Goal: Information Seeking & Learning: Learn about a topic

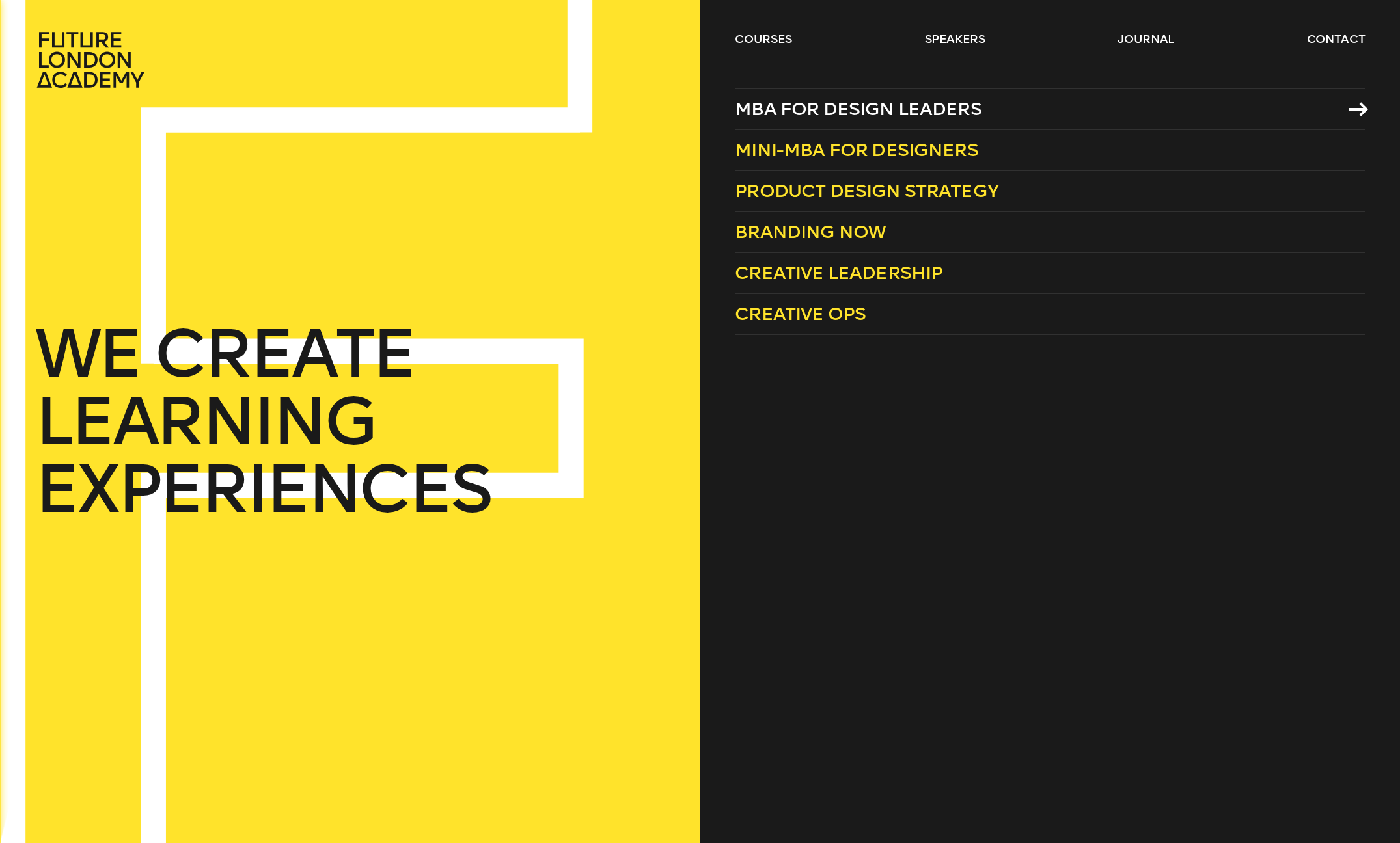
click at [777, 115] on span "MBA for Design Leaders" at bounding box center [858, 108] width 247 height 21
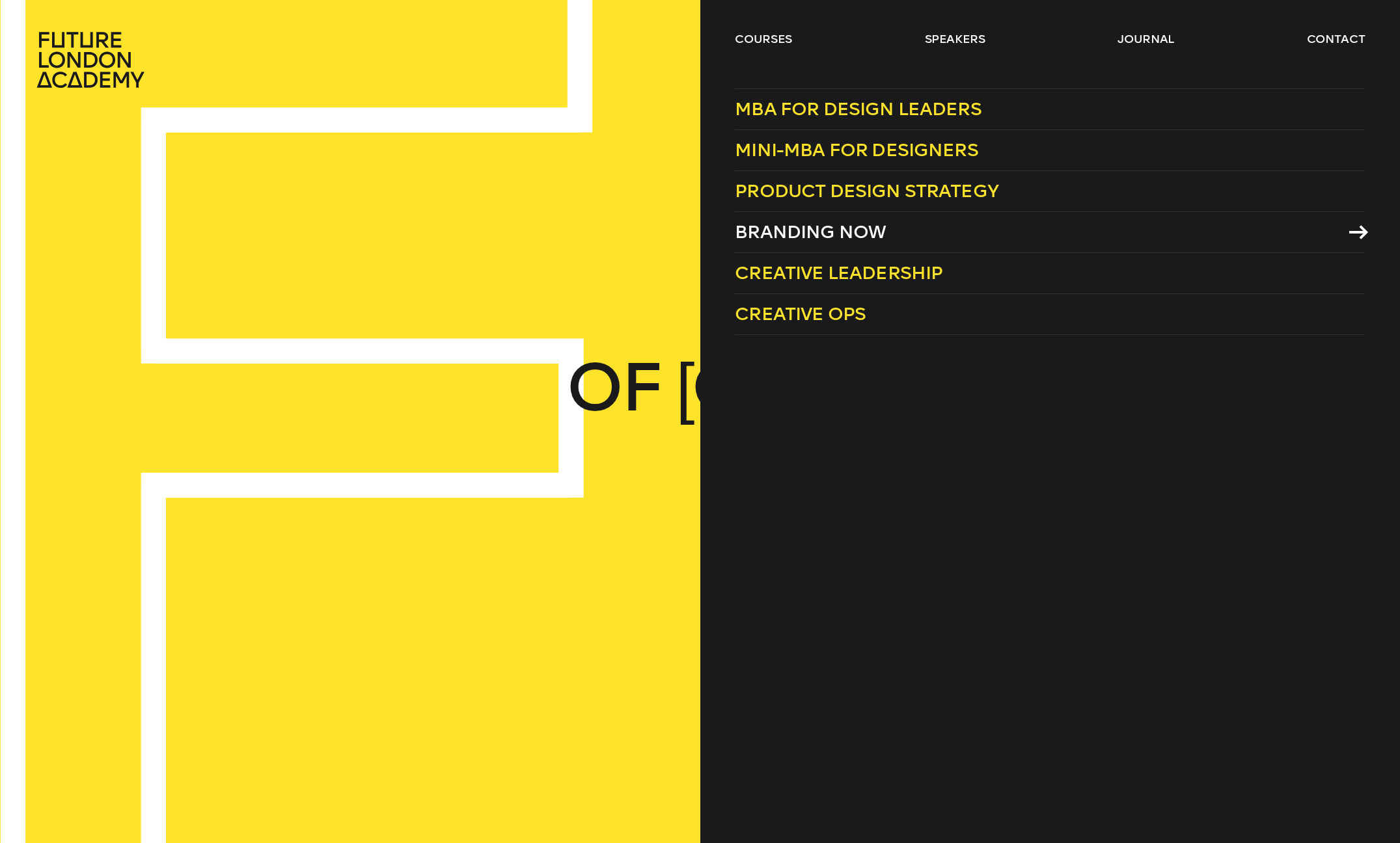
click at [829, 221] on link "Branding Now" at bounding box center [1050, 233] width 630 height 41
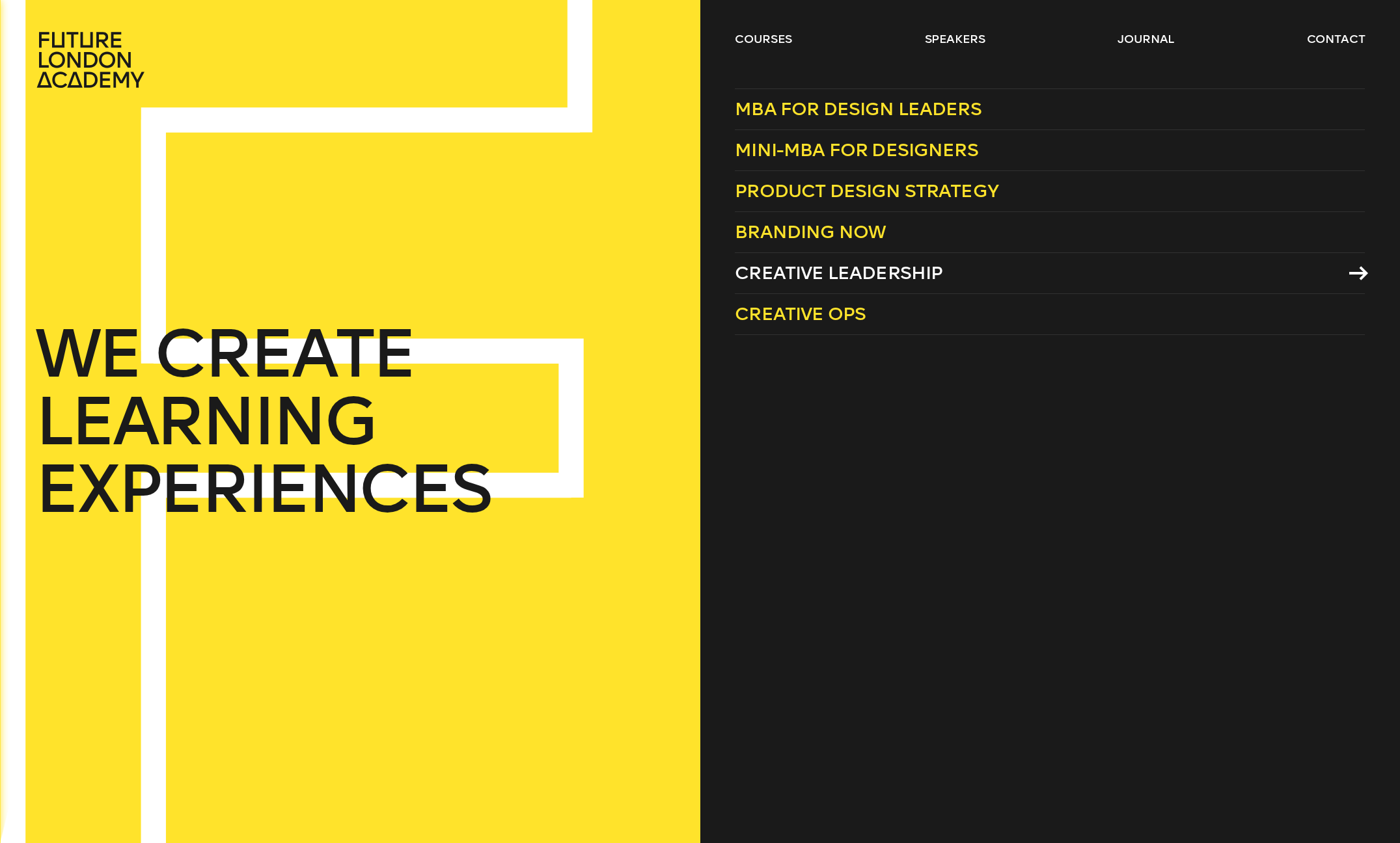
click at [811, 274] on span "Creative Leadership" at bounding box center [839, 272] width 208 height 21
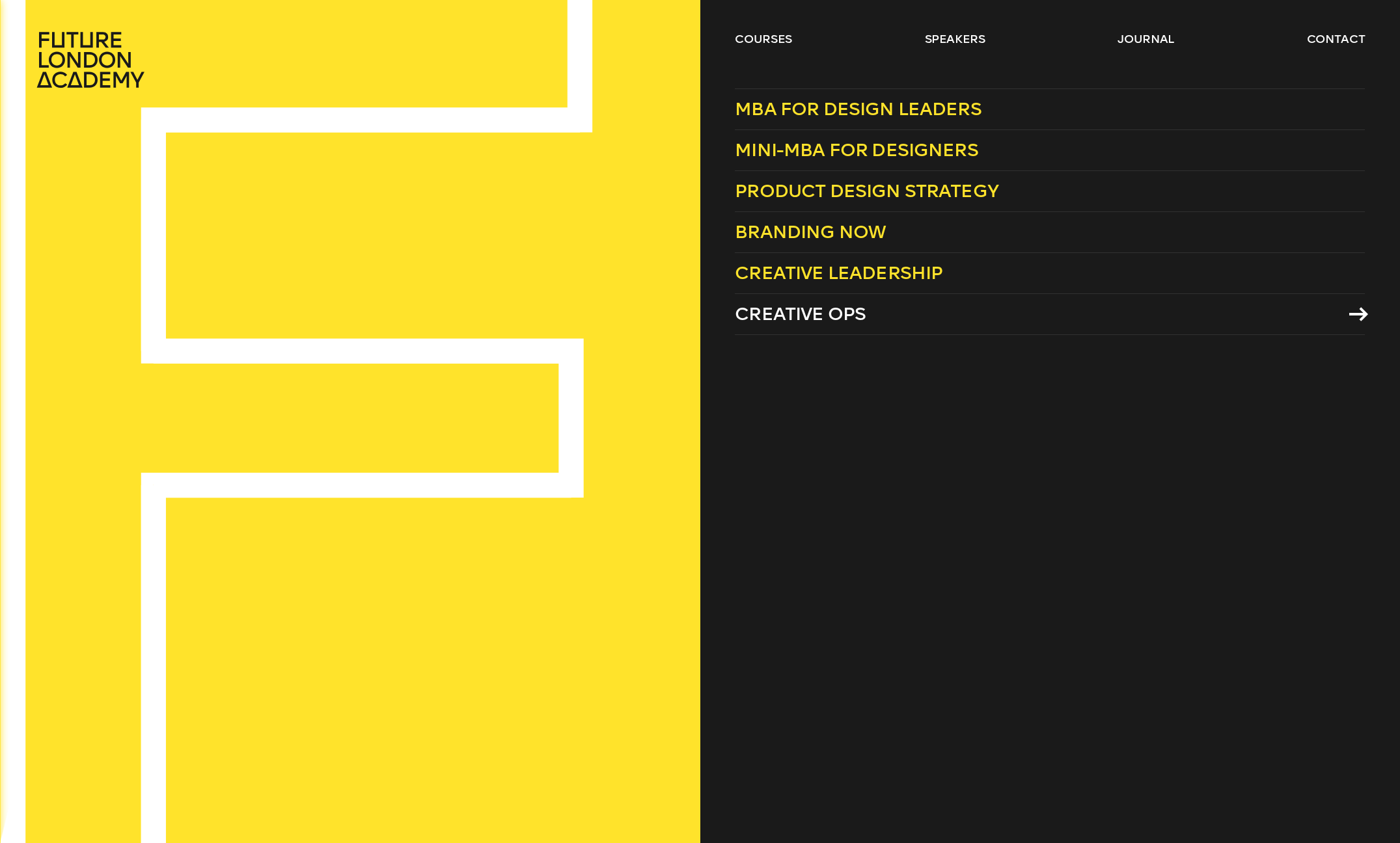
click at [811, 315] on span "Creative Ops" at bounding box center [800, 313] width 131 height 21
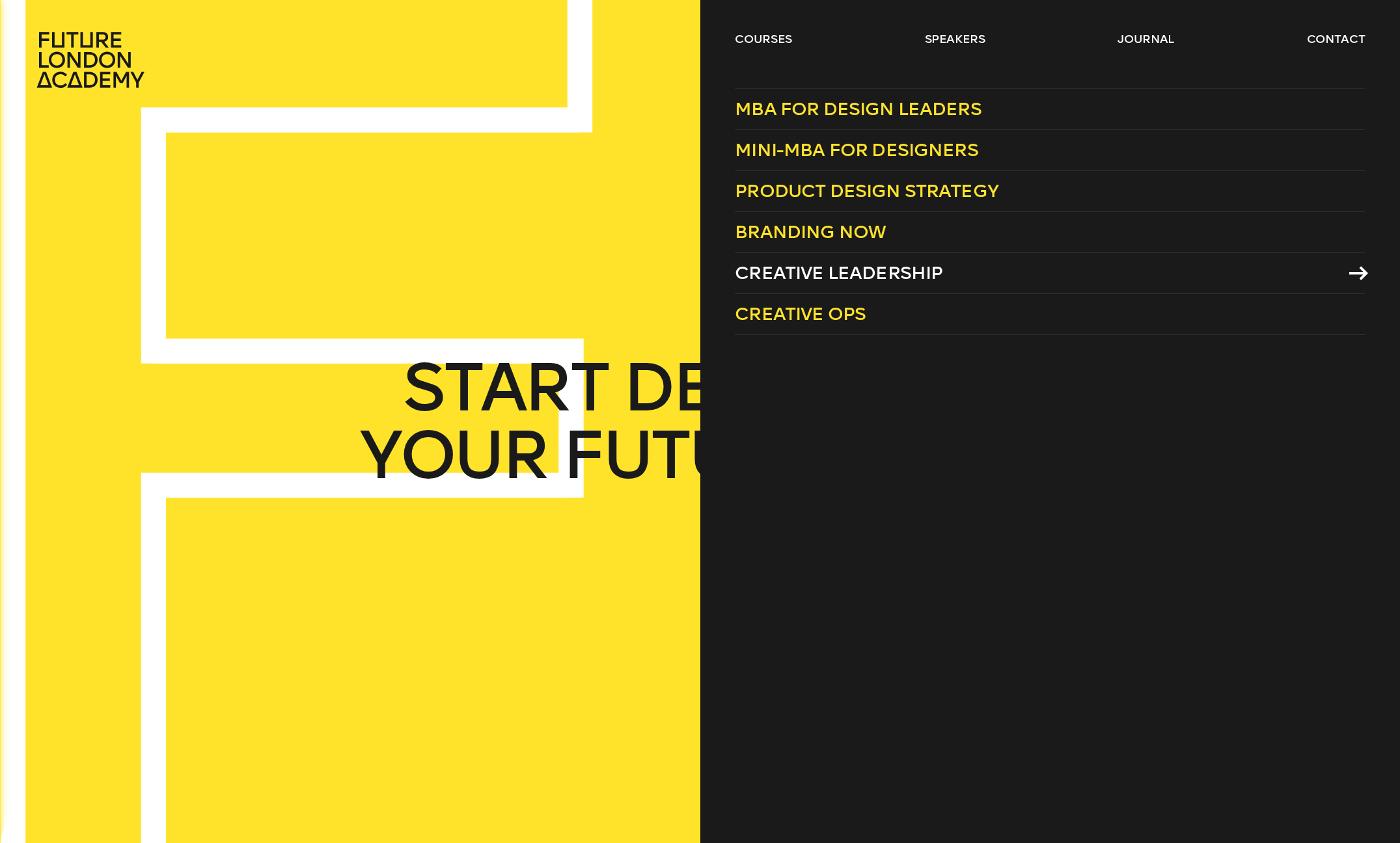
click at [813, 268] on span "Creative Leadership" at bounding box center [839, 272] width 208 height 21
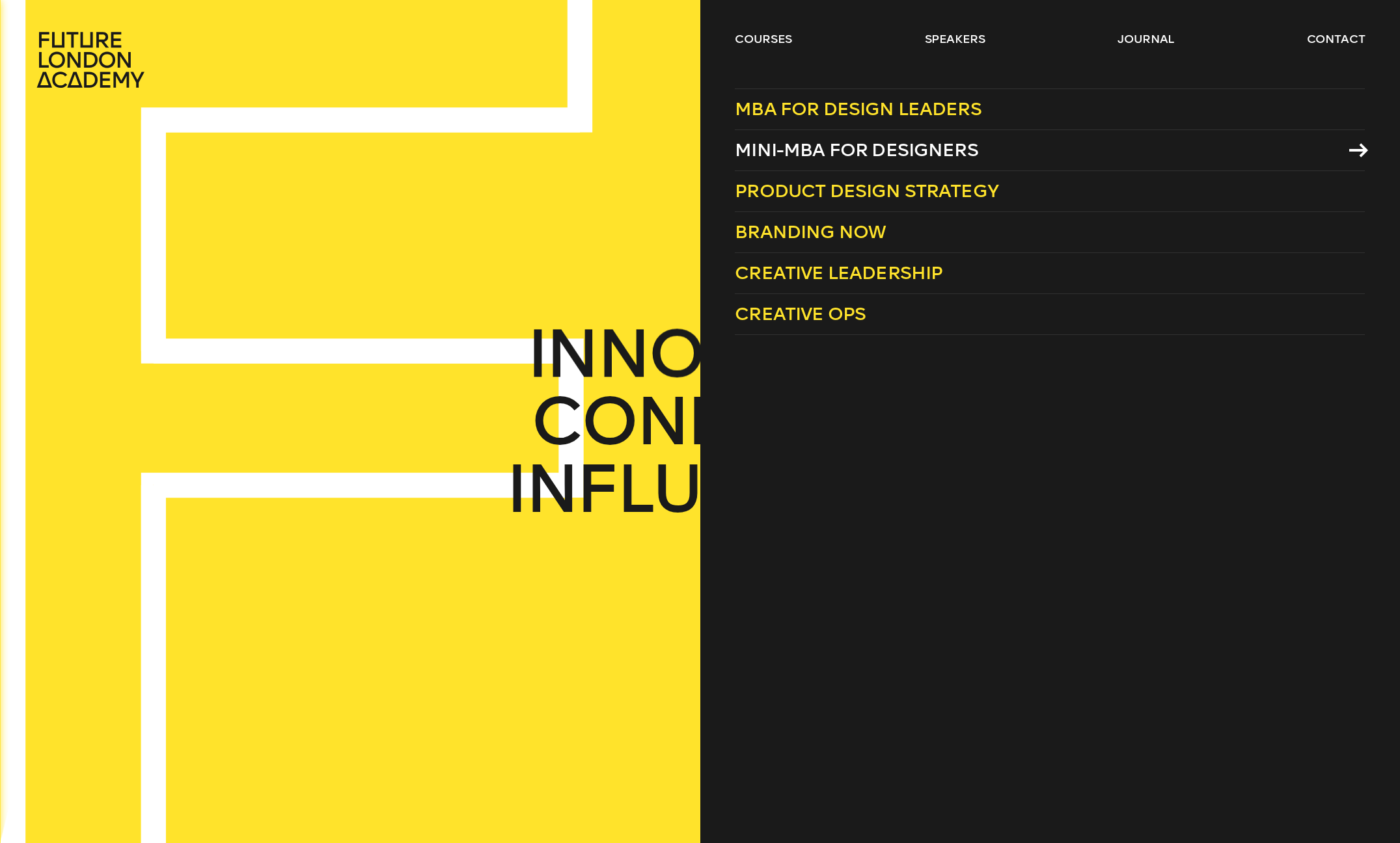
click at [812, 151] on span "Mini-MBA for Designers" at bounding box center [856, 149] width 244 height 21
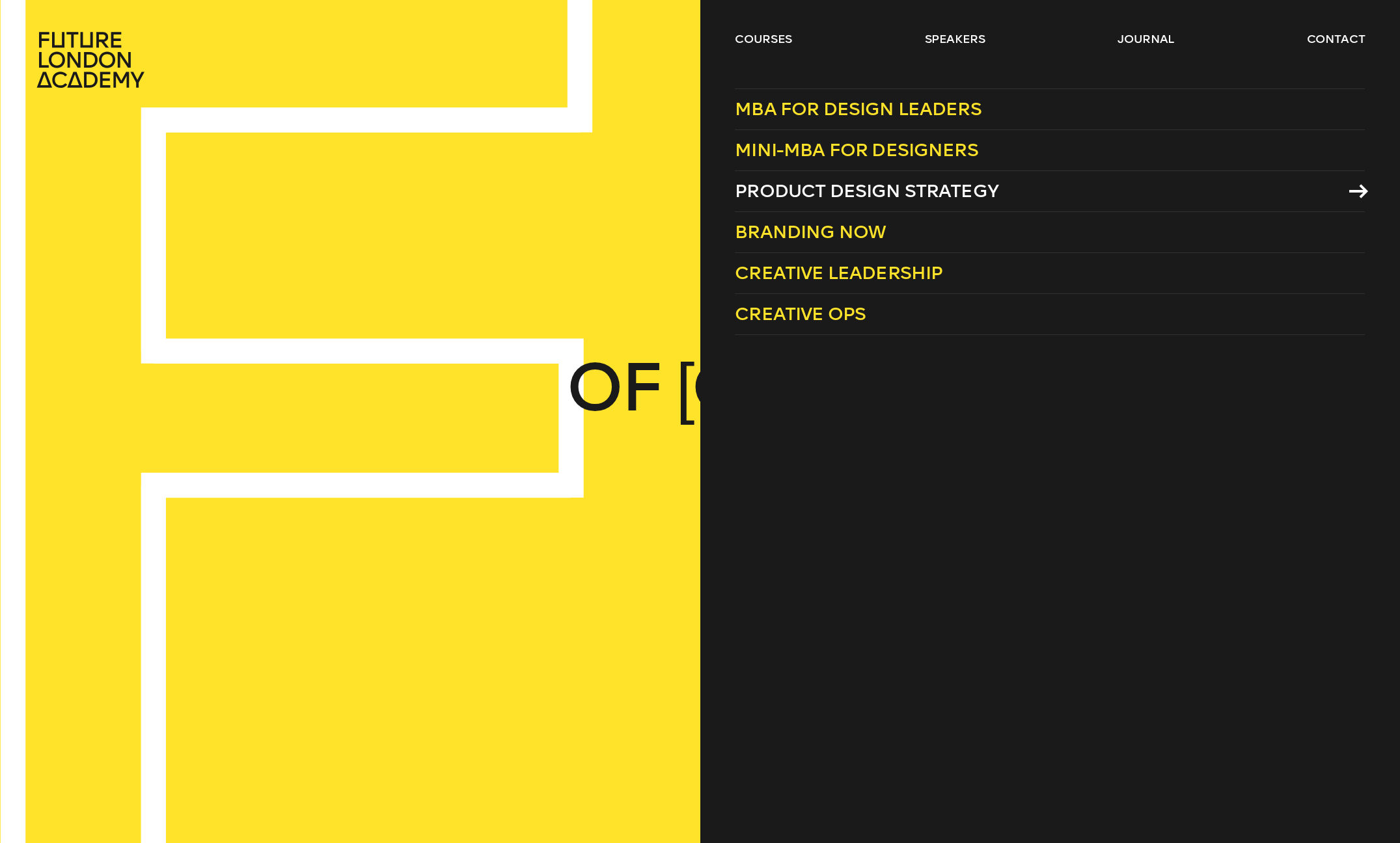
click at [787, 188] on span "Product Design Strategy" at bounding box center [866, 190] width 264 height 21
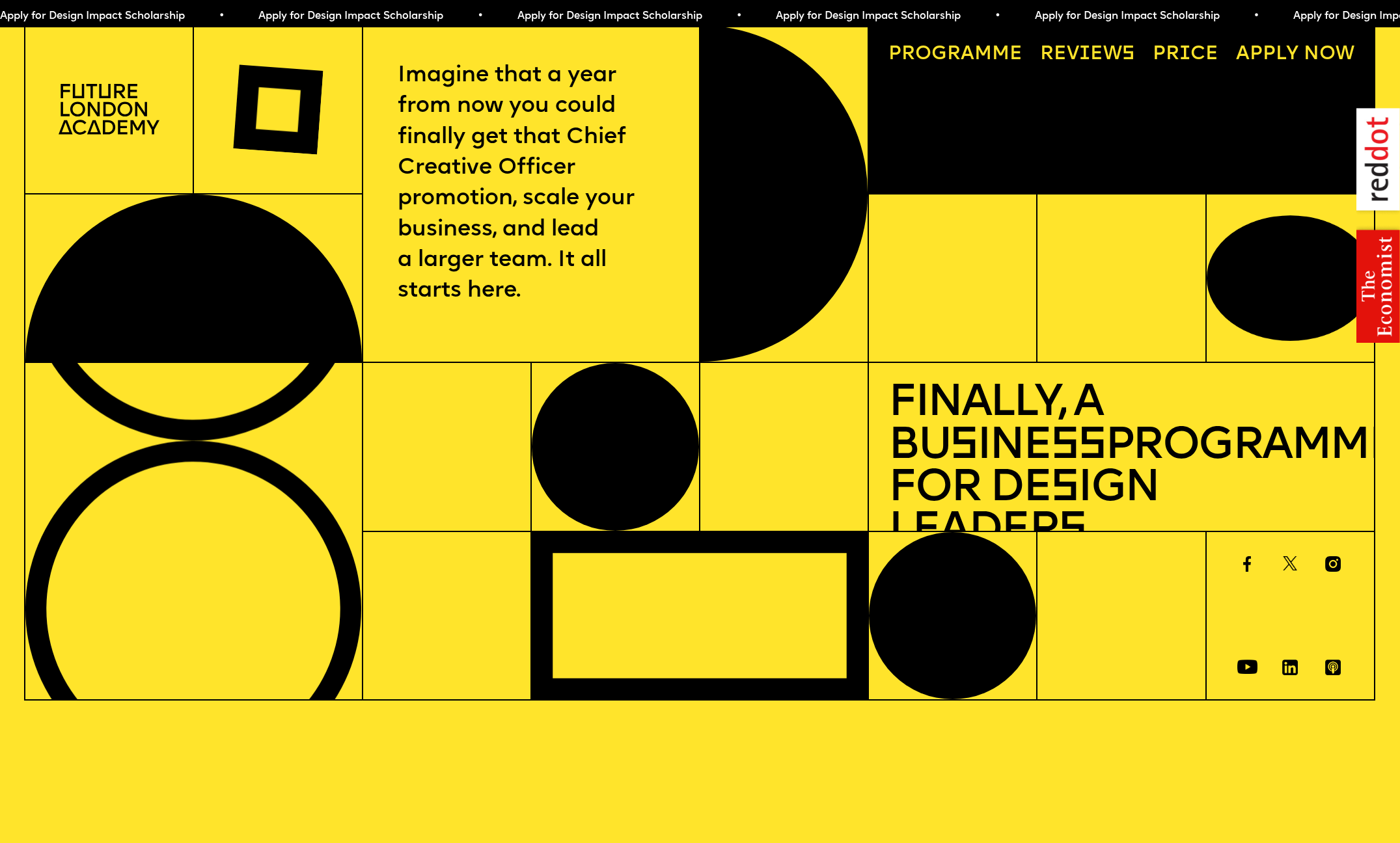
click at [923, 54] on link "Progr a mme" at bounding box center [955, 54] width 154 height 39
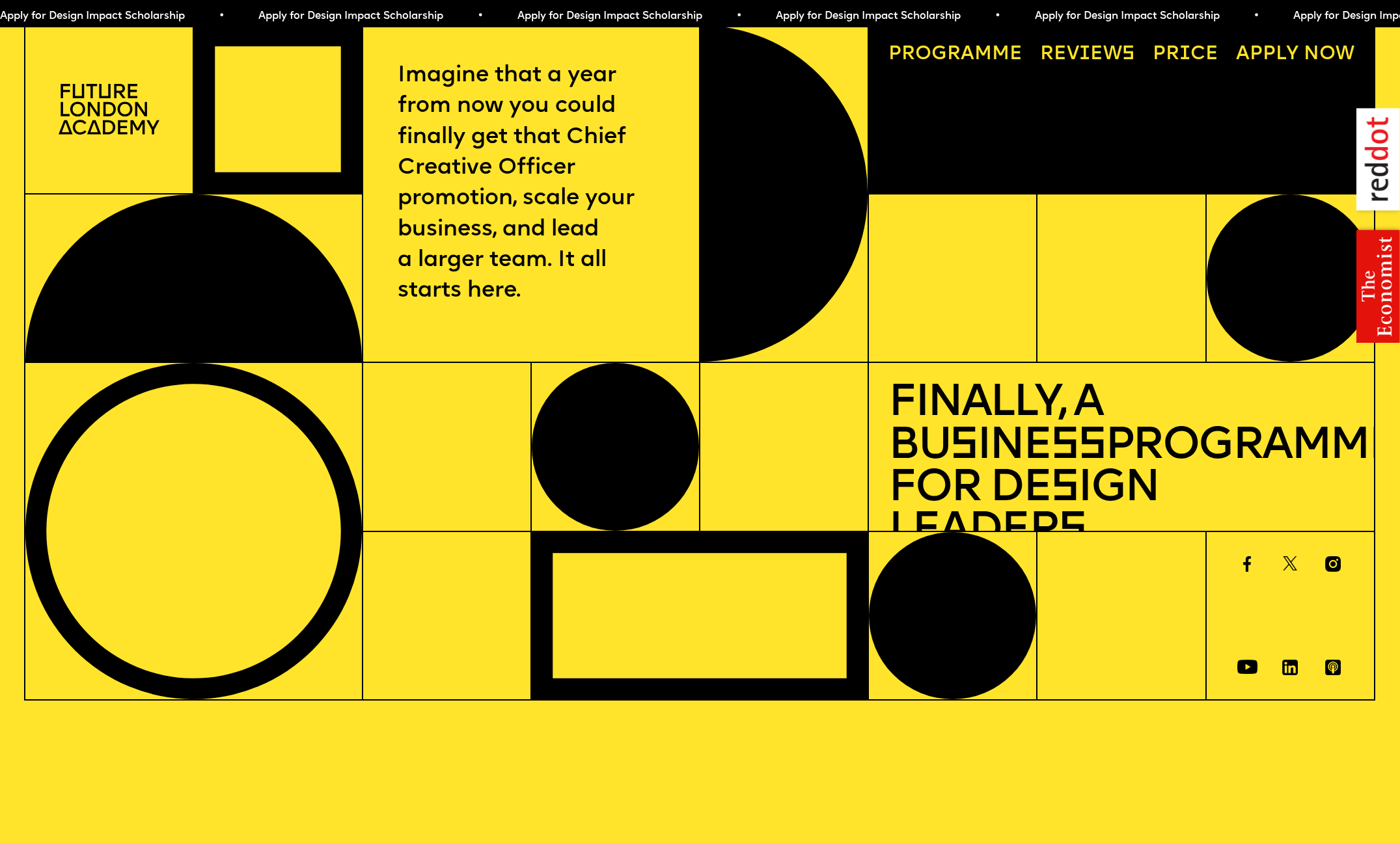
click at [1181, 57] on link "Price" at bounding box center [1185, 54] width 86 height 39
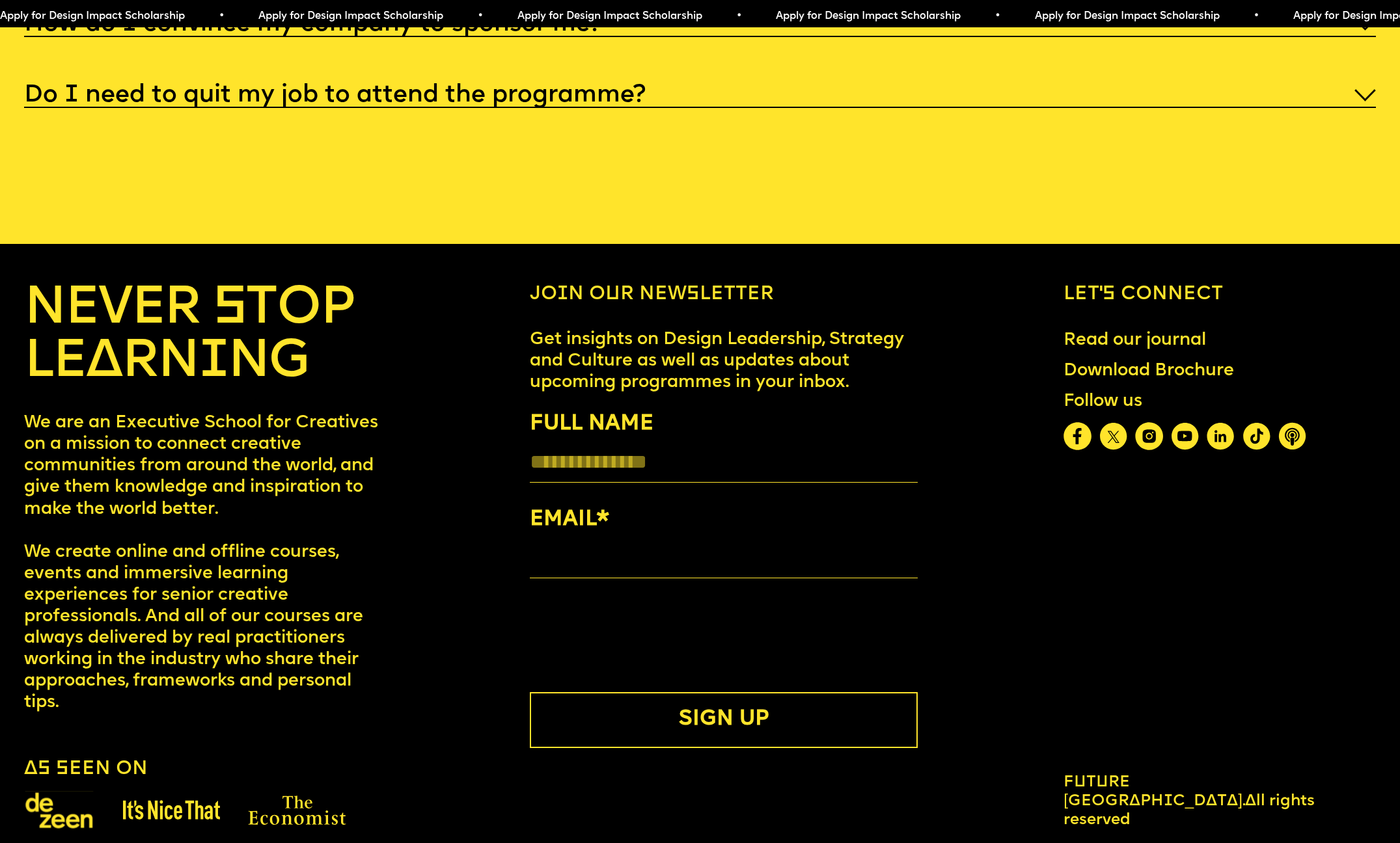
scroll to position [7674, 0]
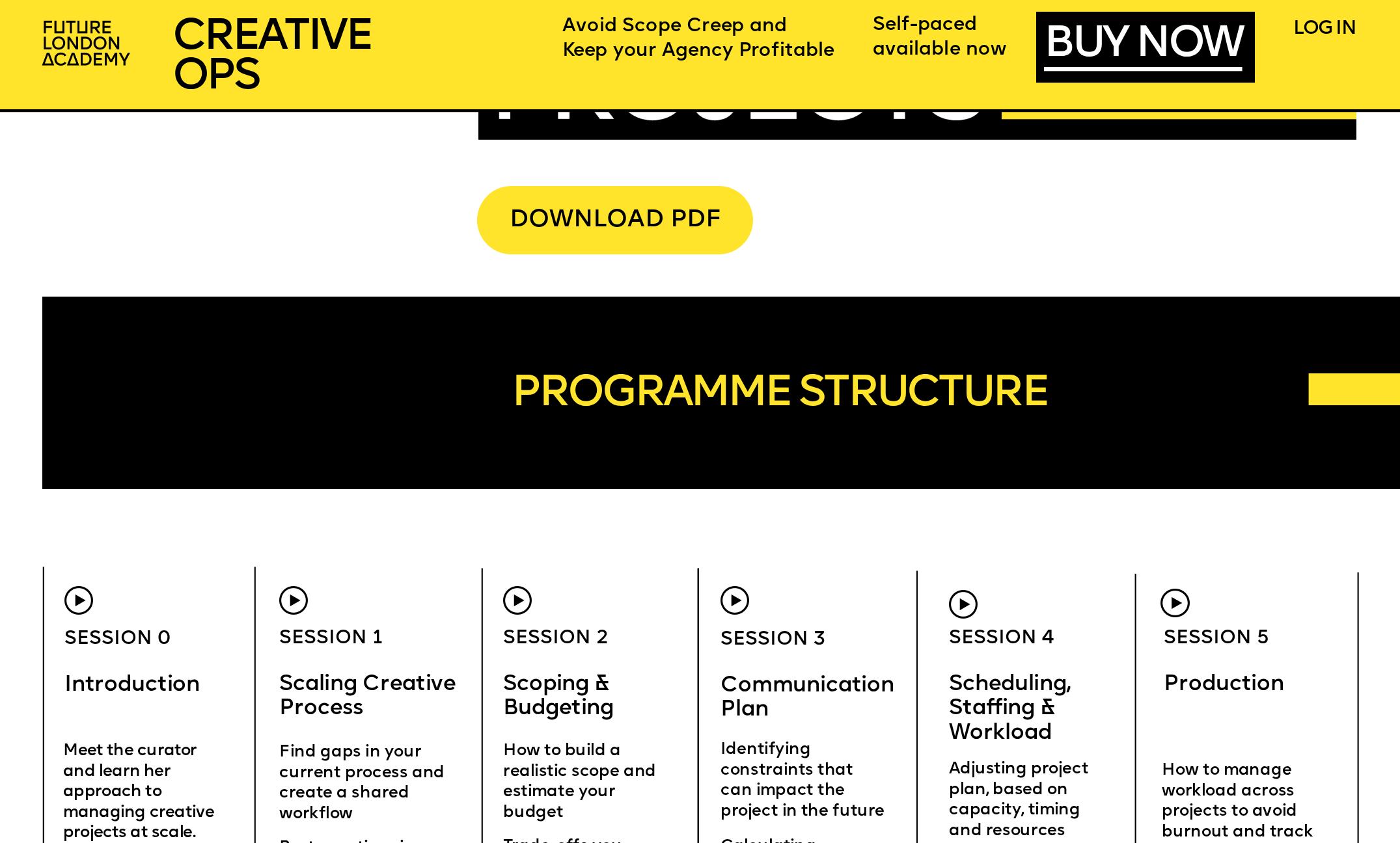
scroll to position [5200, 0]
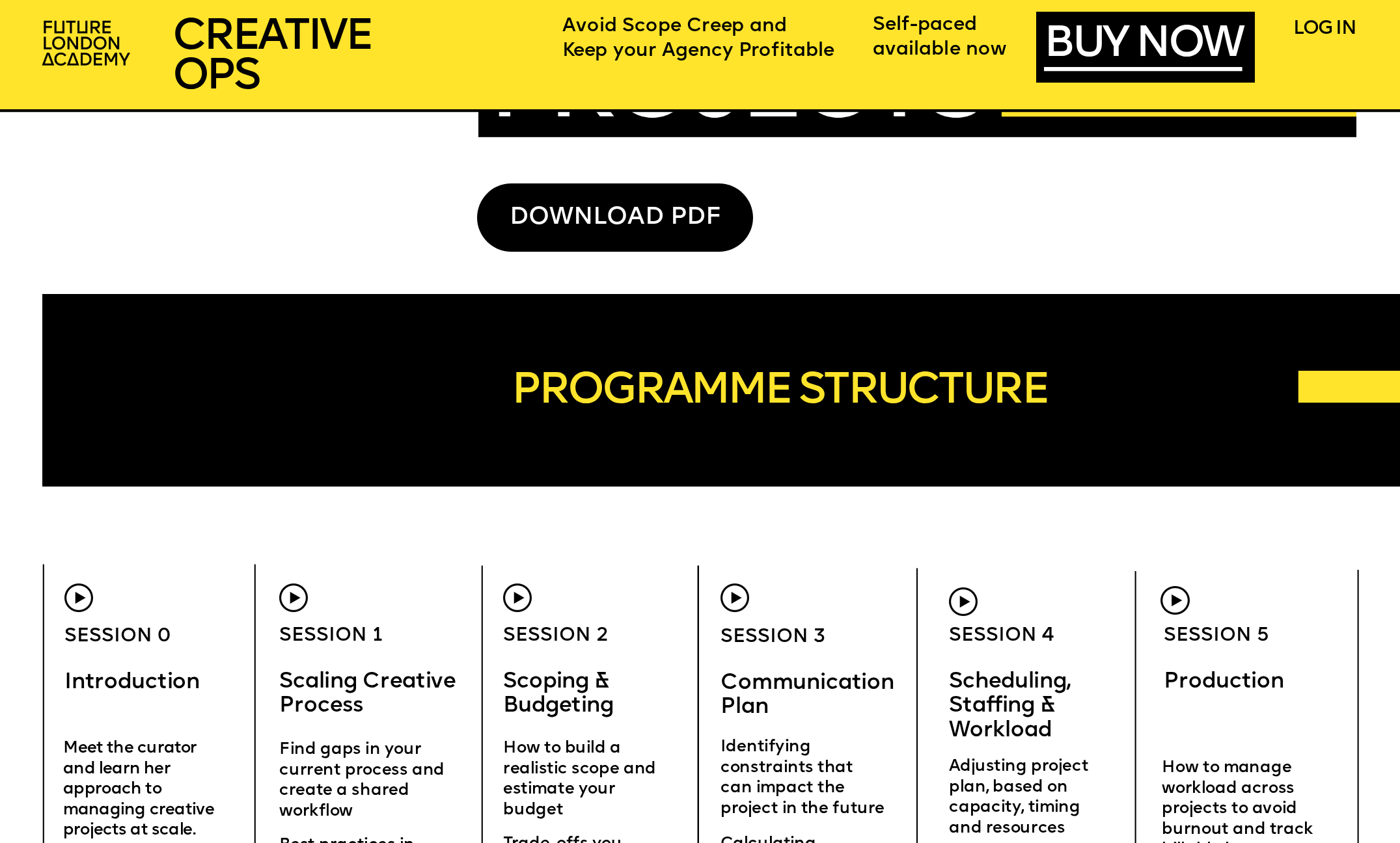
click at [574, 207] on div "DOWNLOAD PDF" at bounding box center [615, 218] width 276 height 68
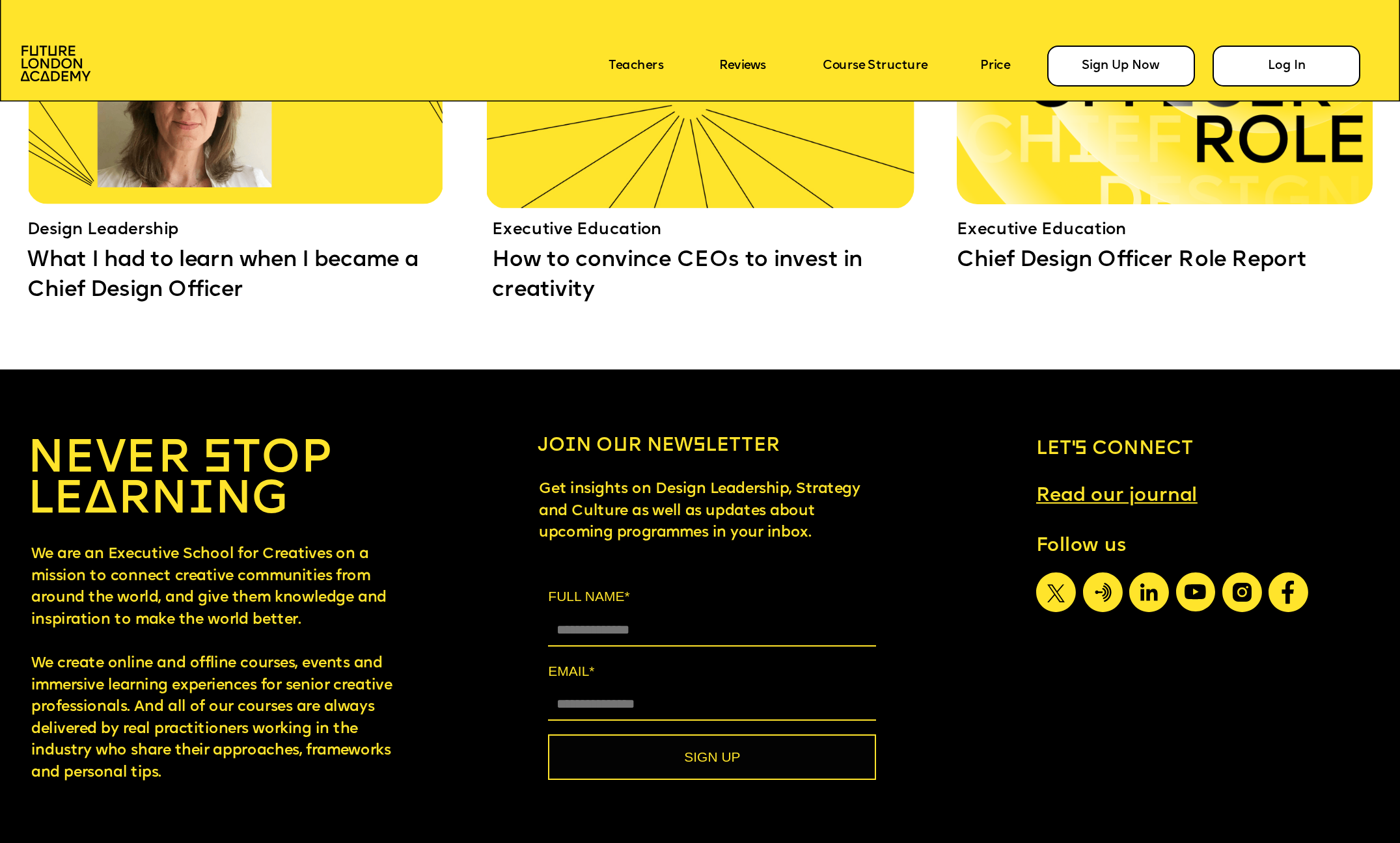
scroll to position [12827, 0]
